Goal: Task Accomplishment & Management: Use online tool/utility

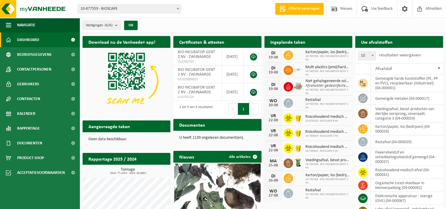
click at [167, 9] on span "10-877559 - BIOSCAPE" at bounding box center [129, 9] width 103 height 8
click at [218, 18] on div "Vestiging: 10-877559 - BIOSCAPE 10-780788 - BIO INCUBATOR [GEOGRAPHIC_DATA] 2 N…" at bounding box center [223, 9] width 446 height 18
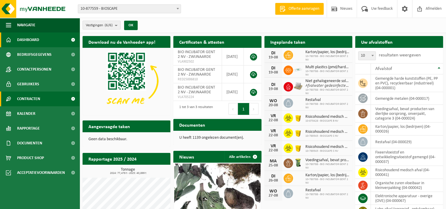
click at [20, 100] on span "Contracten" at bounding box center [28, 98] width 23 height 15
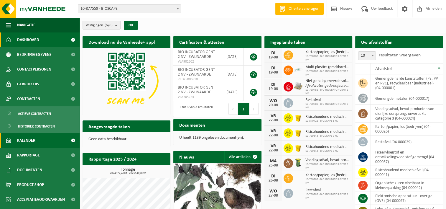
click at [31, 142] on span "Kalender" at bounding box center [26, 140] width 18 height 15
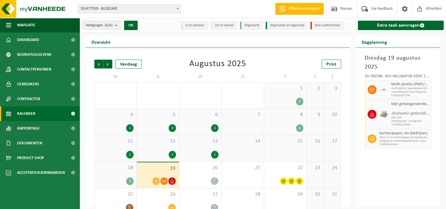
click at [411, 85] on span "Multi plastics (PMD/harde kunststoffen/spanbanden/EPS/folie naturel/folie gemen…" at bounding box center [410, 84] width 38 height 5
click at [165, 182] on icon at bounding box center [164, 180] width 5 height 5
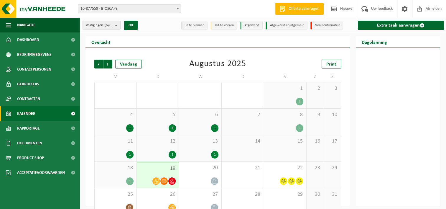
click at [153, 171] on span "19" at bounding box center [158, 168] width 36 height 6
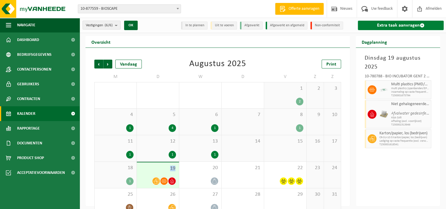
click at [383, 24] on link "Extra taak aanvragen" at bounding box center [401, 25] width 86 height 9
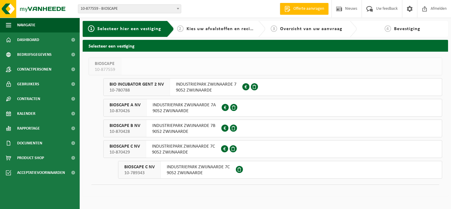
click at [183, 109] on span "9052 ZWIJNAARDE" at bounding box center [184, 111] width 63 height 6
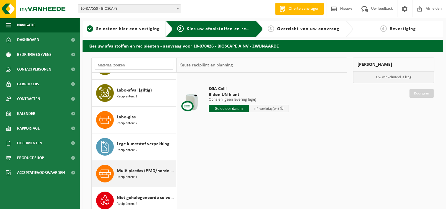
click at [129, 171] on span "Multi plastics (PMD/harde kunststoffen/spanbanden/EPS/folie naturel/folie gemen…" at bounding box center [146, 170] width 58 height 7
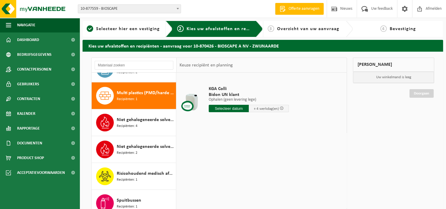
scroll to position [322, 0]
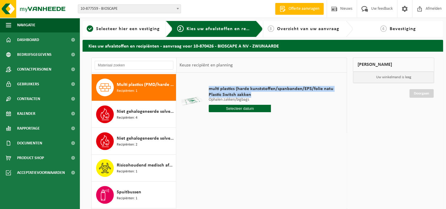
drag, startPoint x: 208, startPoint y: 87, endPoint x: 255, endPoint y: 94, distance: 47.1
click at [255, 94] on div "multi plastics (harde kunststoffen/spanbanden/EPS/folie natu Plastic Switch zak…" at bounding box center [271, 100] width 131 height 41
copy div "multi plastics (harde kunststoffen/spanbanden/EPS/folie natu Plastic Switch zak…"
